Goal: Navigation & Orientation: Find specific page/section

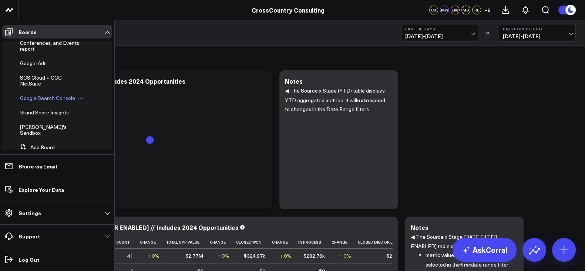
scroll to position [236, 0]
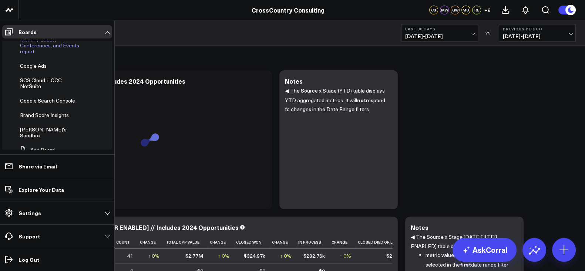
click at [44, 55] on span "Monthly Leads, Conferences, and Events report" at bounding box center [49, 45] width 59 height 19
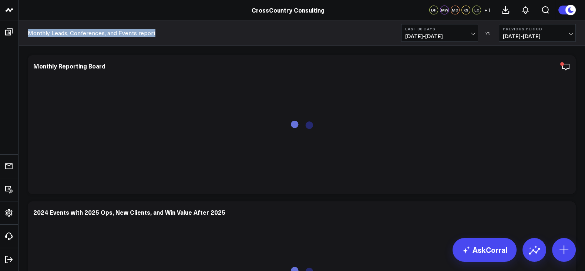
drag, startPoint x: 174, startPoint y: 34, endPoint x: 28, endPoint y: 36, distance: 146.5
click at [28, 36] on div "Monthly Leads, Conferences, and Events report Last 30 Days 08/19/25 - 09/17/25 …" at bounding box center [301, 33] width 566 height 26
copy link "Monthly Leads, Conferences, and Events report"
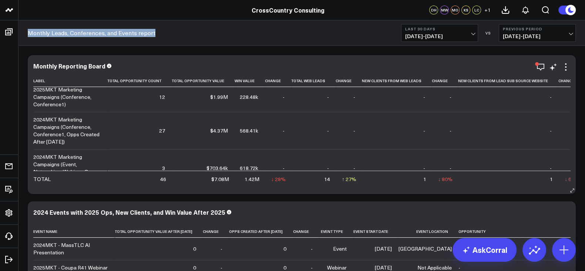
scroll to position [107, 0]
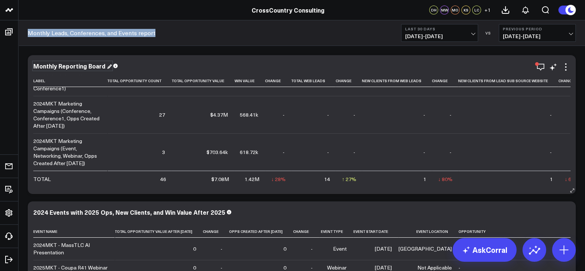
drag, startPoint x: 33, startPoint y: 65, endPoint x: 65, endPoint y: 65, distance: 31.4
click at [65, 65] on div "Monthly Reporting Board" at bounding box center [72, 66] width 78 height 8
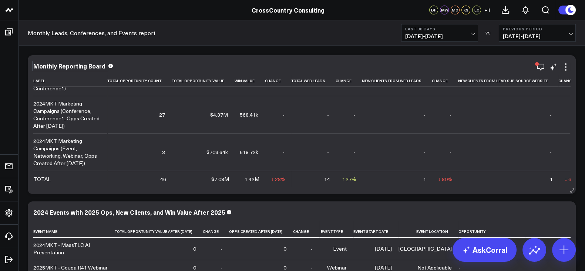
click at [67, 65] on div "Monthly Reporting Board" at bounding box center [70, 66] width 74 height 8
copy div "Monthly Reporting Board"
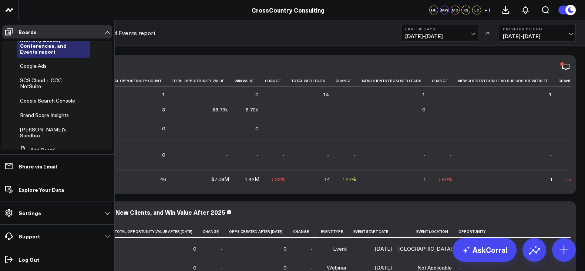
scroll to position [165, 0]
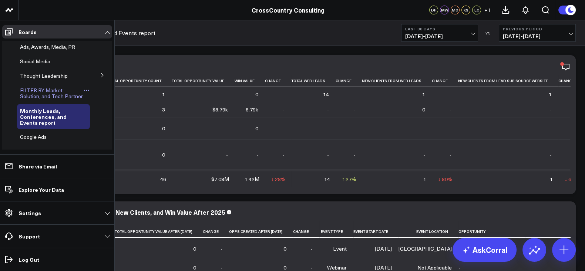
click at [37, 99] on span "FILTER BY Market, Solution, and Tech Partner" at bounding box center [51, 93] width 63 height 13
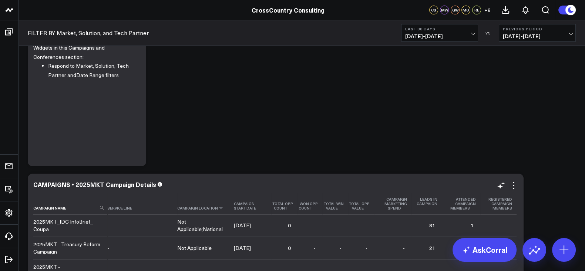
scroll to position [9, 0]
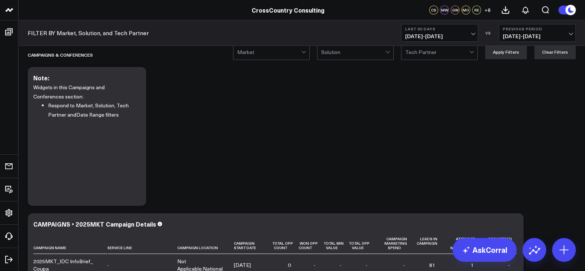
click at [126, 31] on link "FILTER BY Market, Solution, and Tech Partner" at bounding box center [88, 33] width 121 height 8
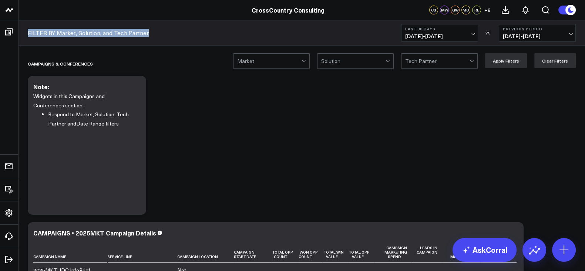
drag, startPoint x: 121, startPoint y: 33, endPoint x: 28, endPoint y: 34, distance: 92.8
click at [28, 34] on div "FILTER BY Market, Solution, and Tech Partner Last 30 Days [DATE] - [DATE] VS Pr…" at bounding box center [301, 33] width 566 height 26
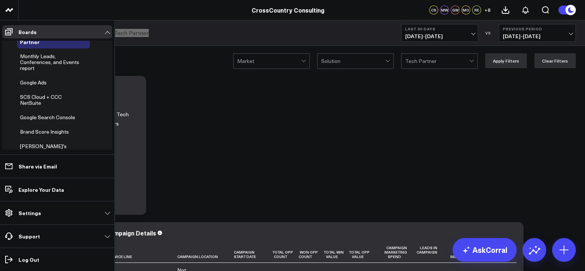
scroll to position [267, 0]
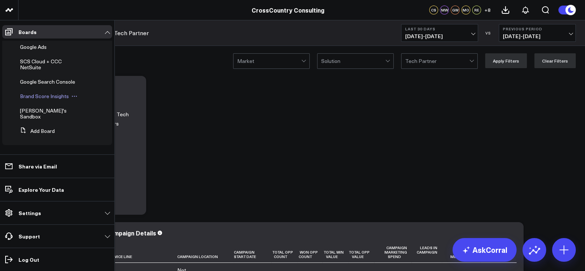
click at [40, 99] on span "Brand Score Insights" at bounding box center [44, 95] width 49 height 7
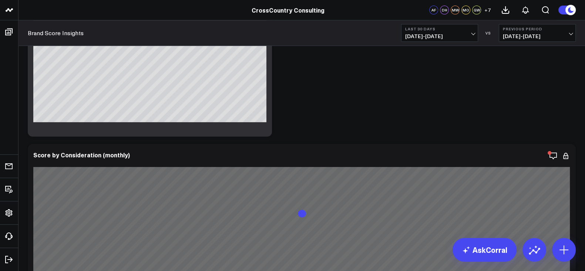
scroll to position [222, 0]
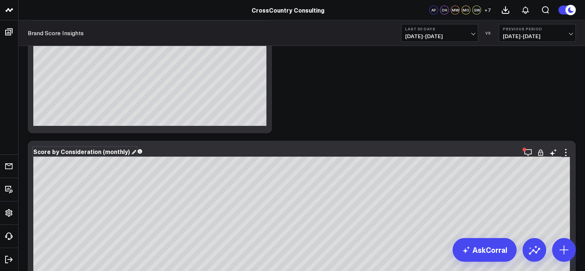
click at [106, 149] on div "Score by Consideration (monthly)" at bounding box center [84, 151] width 103 height 8
click at [106, 149] on div "Score by Consideration (monthly)" at bounding box center [82, 151] width 98 height 8
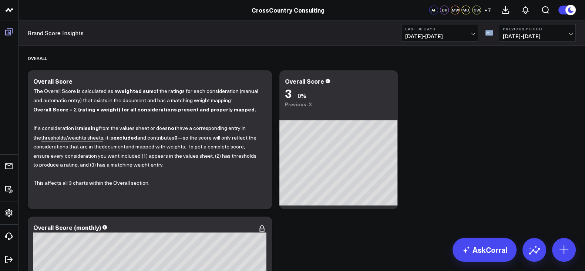
scroll to position [190, 0]
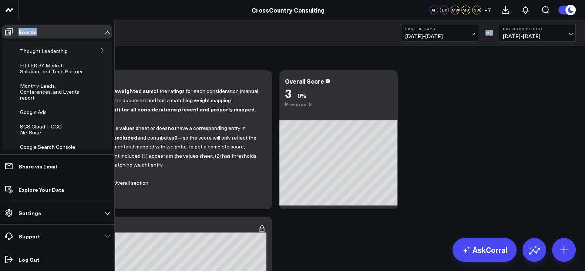
drag, startPoint x: 94, startPoint y: 34, endPoint x: 113, endPoint y: 36, distance: 19.0
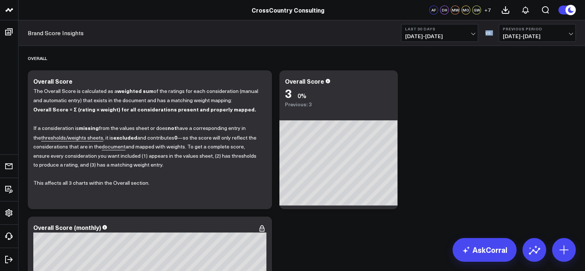
click at [149, 32] on div "Brand Score Insights Last 30 Days [DATE] - [DATE] VS Previous Period [DATE] - […" at bounding box center [301, 33] width 566 height 26
drag, startPoint x: 109, startPoint y: 35, endPoint x: 28, endPoint y: 39, distance: 81.9
click at [28, 39] on div "Brand Score Insights Last 30 Days [DATE] - [DATE] VS Previous Period [DATE] - […" at bounding box center [301, 33] width 566 height 26
copy link "Brand Score Insights"
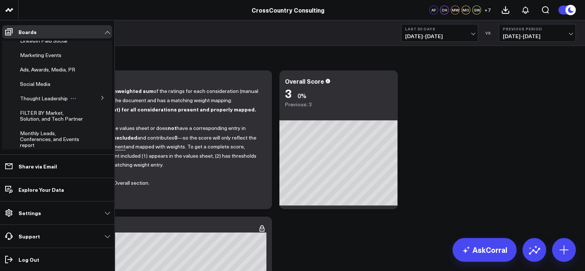
scroll to position [163, 0]
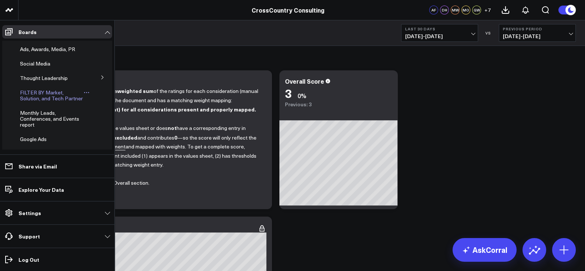
click at [47, 102] on span "FILTER BY Market, Solution, and Tech Partner" at bounding box center [51, 95] width 63 height 13
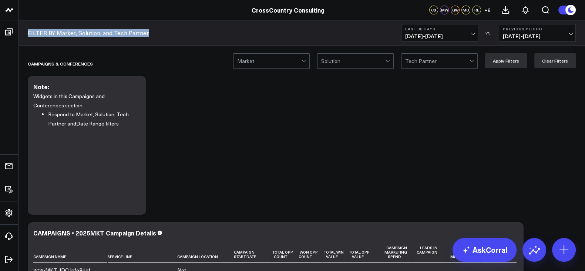
drag, startPoint x: 165, startPoint y: 35, endPoint x: 27, endPoint y: 34, distance: 138.0
click at [27, 34] on div "FILTER BY Market, Solution, and Tech Partner Last 30 Days [DATE] - [DATE] VS Pr…" at bounding box center [301, 33] width 566 height 26
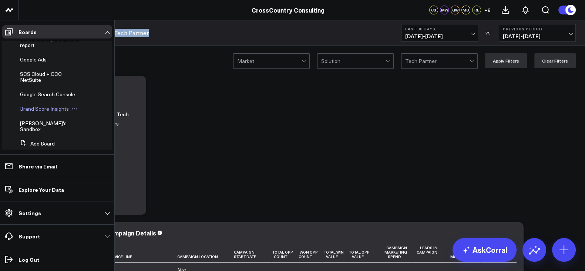
scroll to position [267, 0]
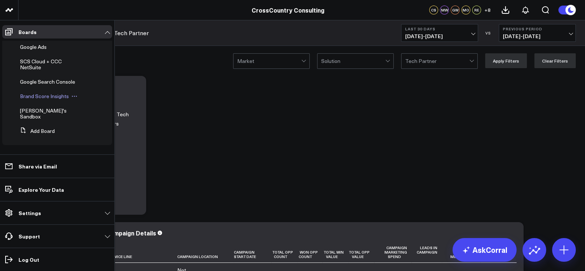
click at [37, 97] on div "Brand Score Insights" at bounding box center [53, 96] width 73 height 13
click at [39, 99] on span "Brand Score Insights" at bounding box center [44, 95] width 49 height 7
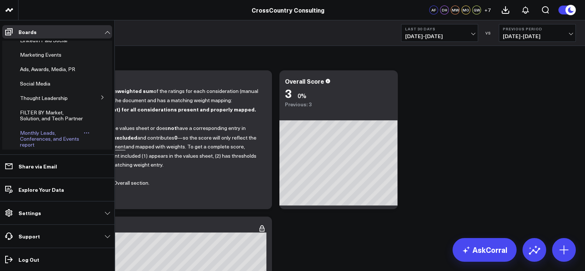
scroll to position [142, 0]
click at [101, 100] on icon at bounding box center [102, 98] width 2 height 4
click at [39, 141] on span "Thought Leadership (2025)" at bounding box center [48, 134] width 48 height 13
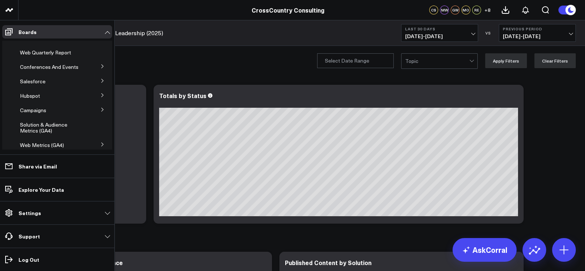
scroll to position [9, 0]
click at [100, 83] on icon at bounding box center [102, 81] width 4 height 4
click at [50, 103] on span "Salesforce Marketing Dashboard (2025)" at bounding box center [49, 97] width 51 height 13
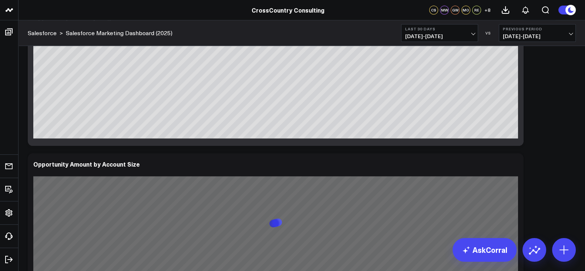
scroll to position [658, 0]
